Goal: Find specific page/section: Find specific page/section

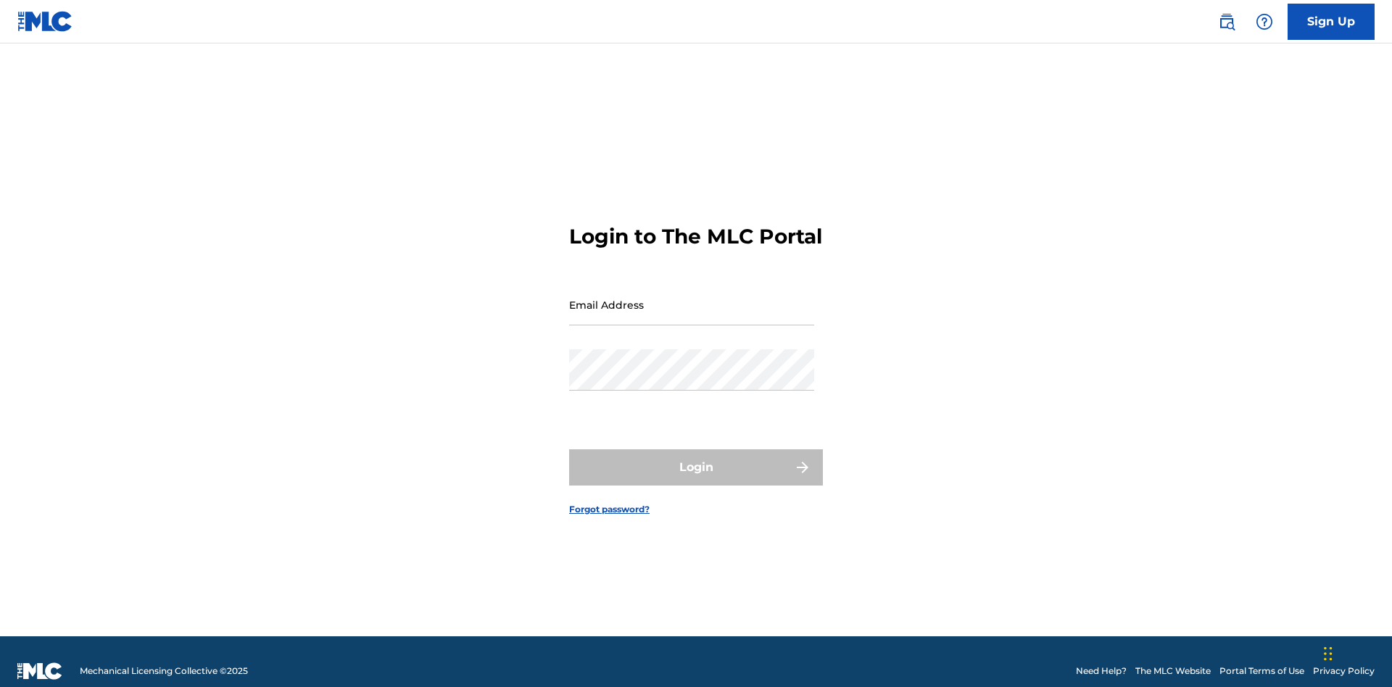
scroll to position [19, 0]
click at [692, 298] on input "Email Address" at bounding box center [691, 304] width 245 height 41
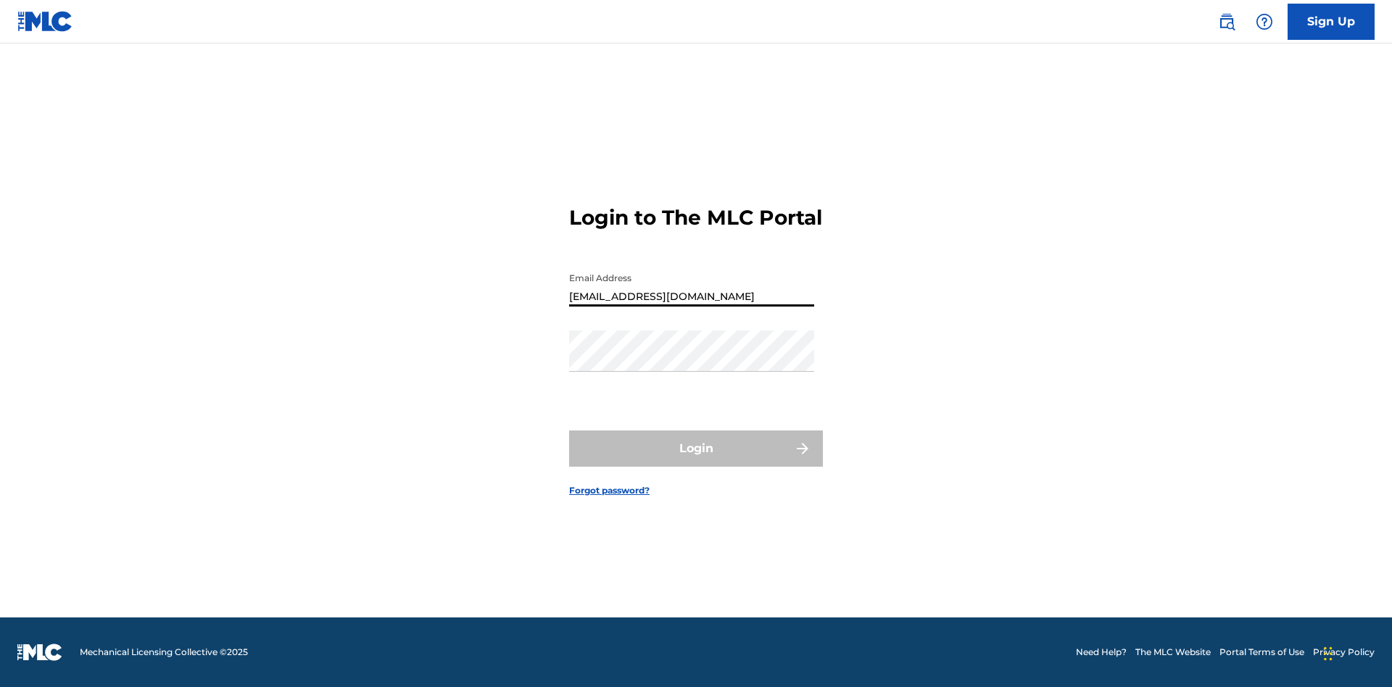
type input "[EMAIL_ADDRESS][DOMAIN_NAME]"
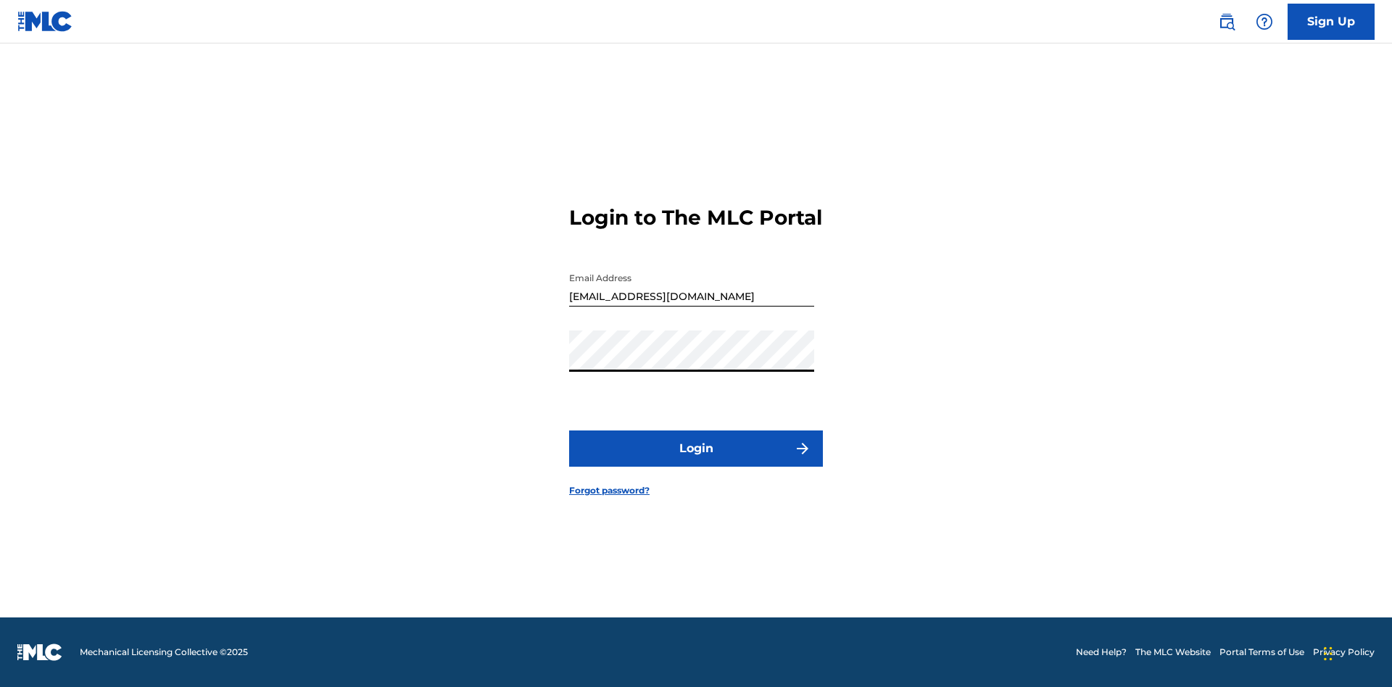
click at [696, 461] on button "Login" at bounding box center [696, 449] width 254 height 36
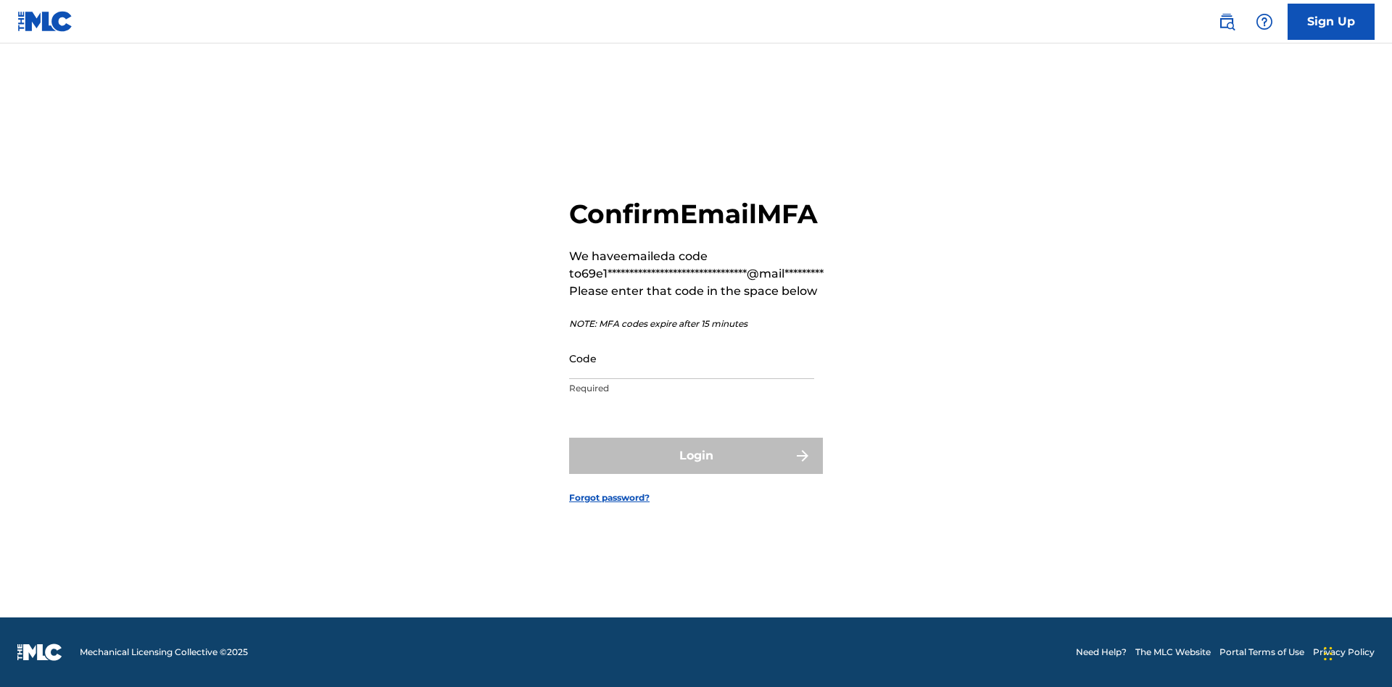
click at [692, 358] on input "Code" at bounding box center [691, 358] width 245 height 41
type input "524562"
click at [696, 455] on button "Login" at bounding box center [696, 456] width 254 height 36
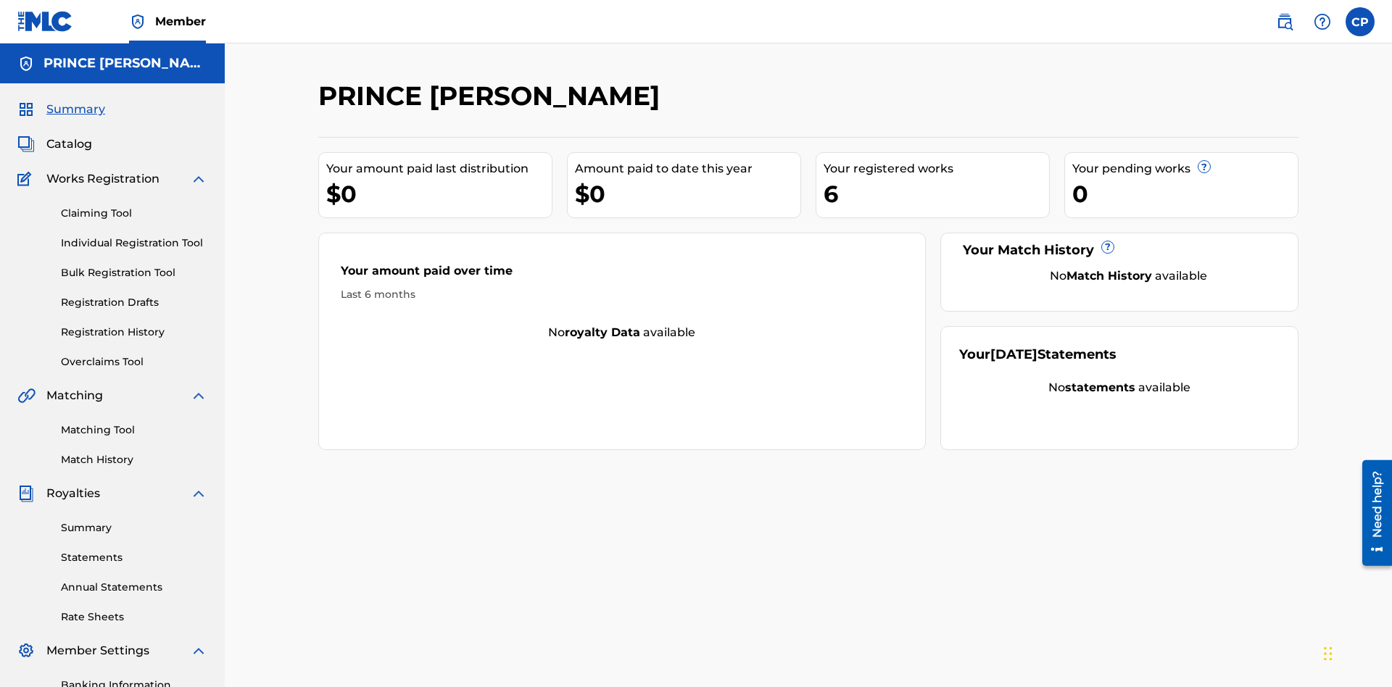
click at [69, 136] on span "Catalog" at bounding box center [69, 144] width 46 height 17
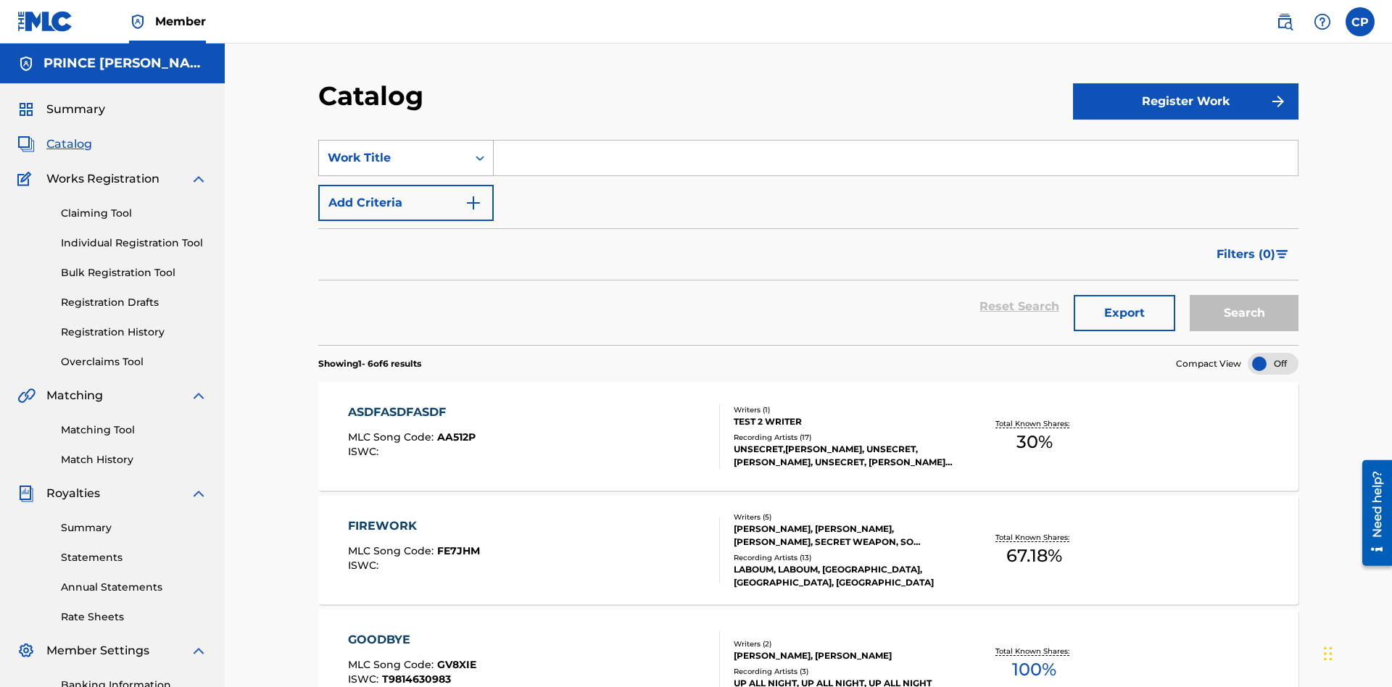
click at [393, 149] on div "Work Title" at bounding box center [393, 157] width 131 height 17
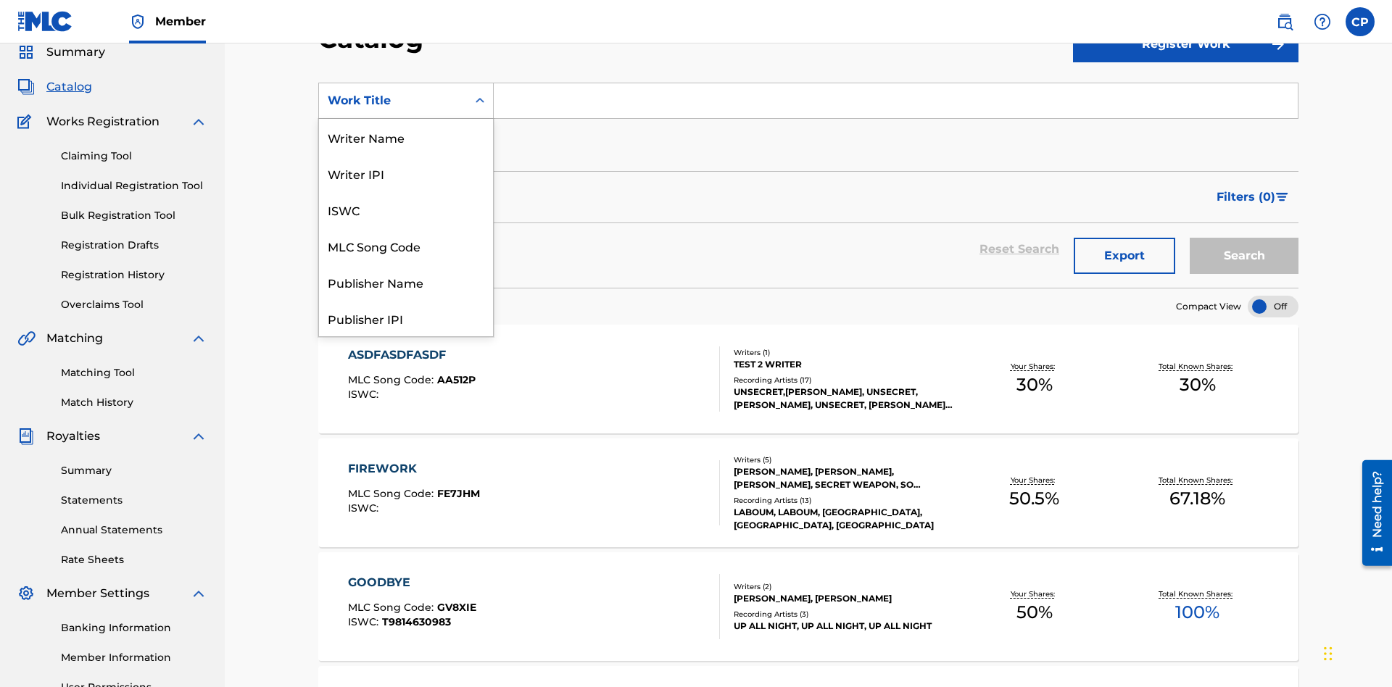
scroll to position [218, 0]
click at [406, 318] on div "Work Title" at bounding box center [406, 318] width 174 height 36
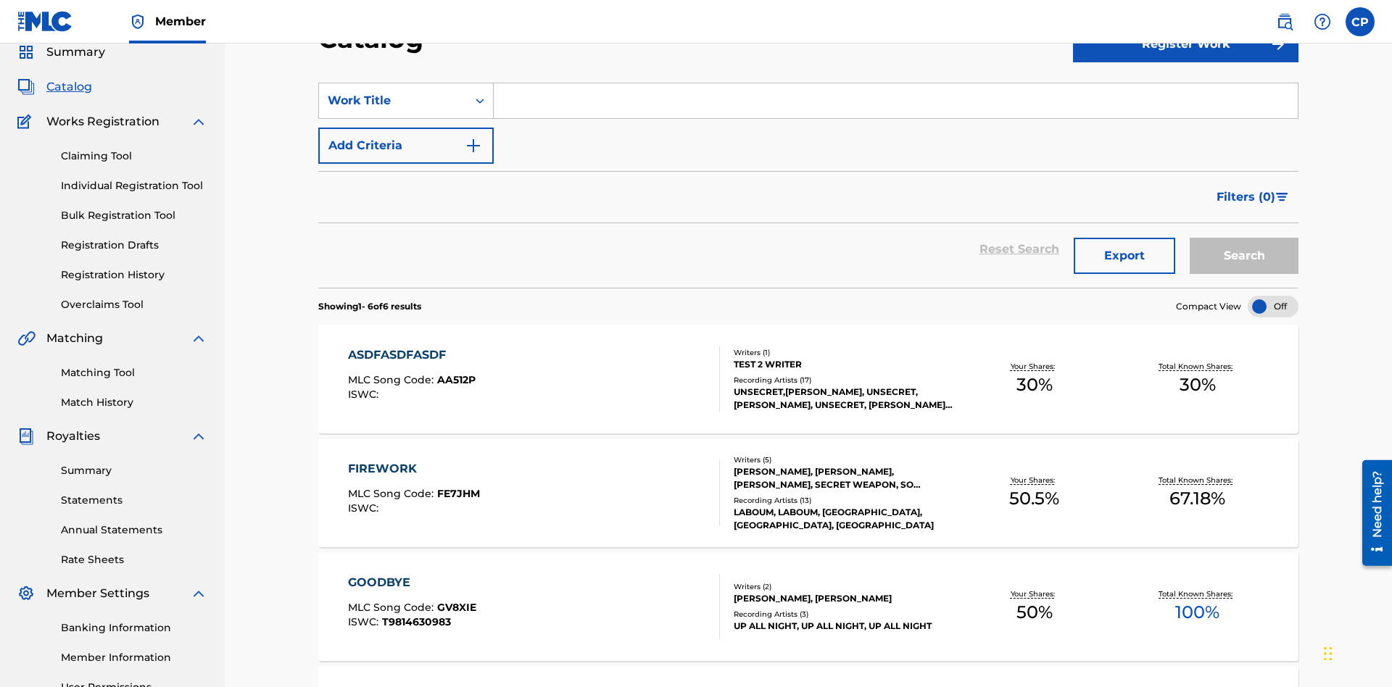
click at [896, 104] on input "Search Form" at bounding box center [896, 100] width 804 height 35
